Goal: Check status: Check status

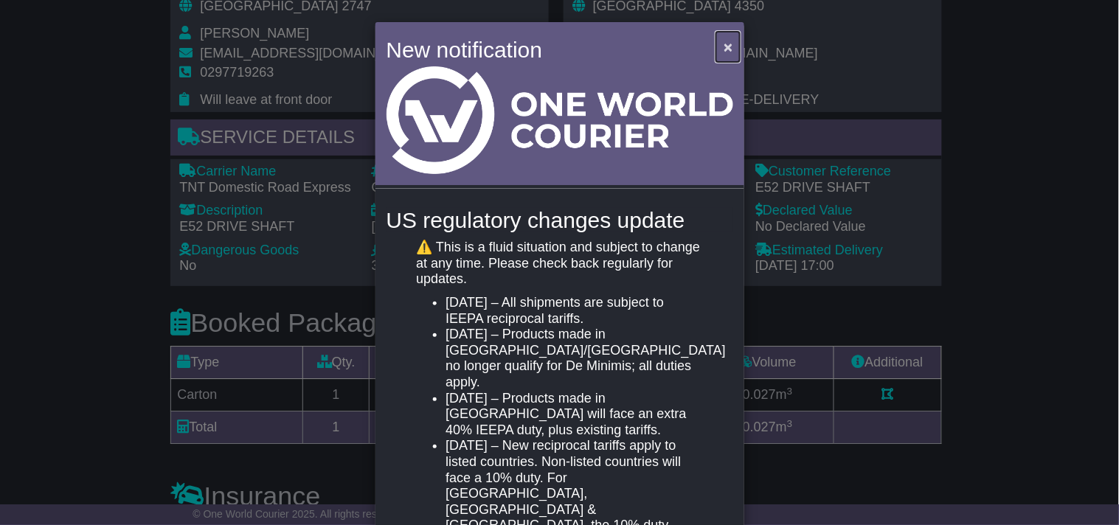
click at [725, 46] on span "×" at bounding box center [728, 46] width 9 height 17
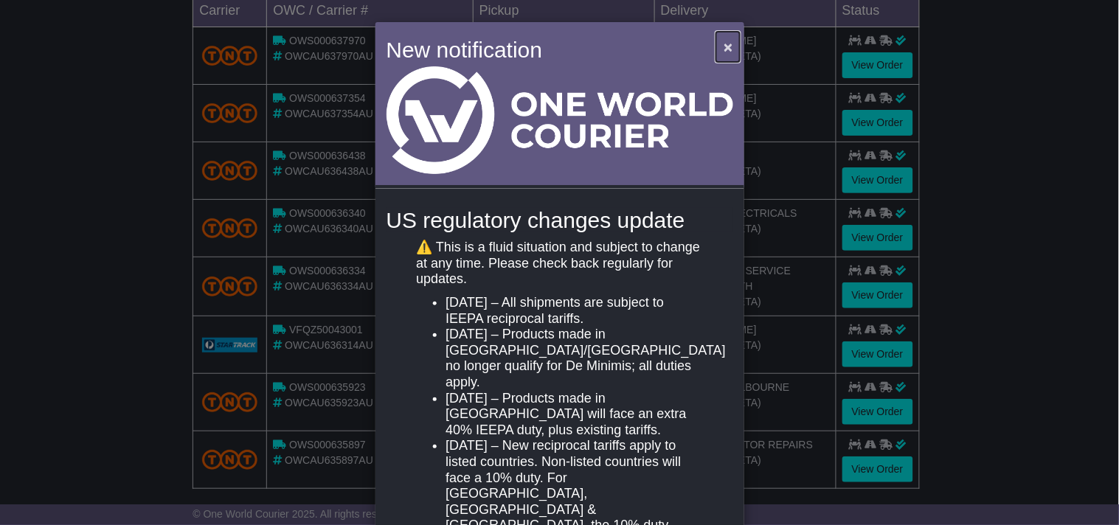
click at [718, 41] on button "×" at bounding box center [728, 47] width 24 height 30
